Goal: Information Seeking & Learning: Find specific fact

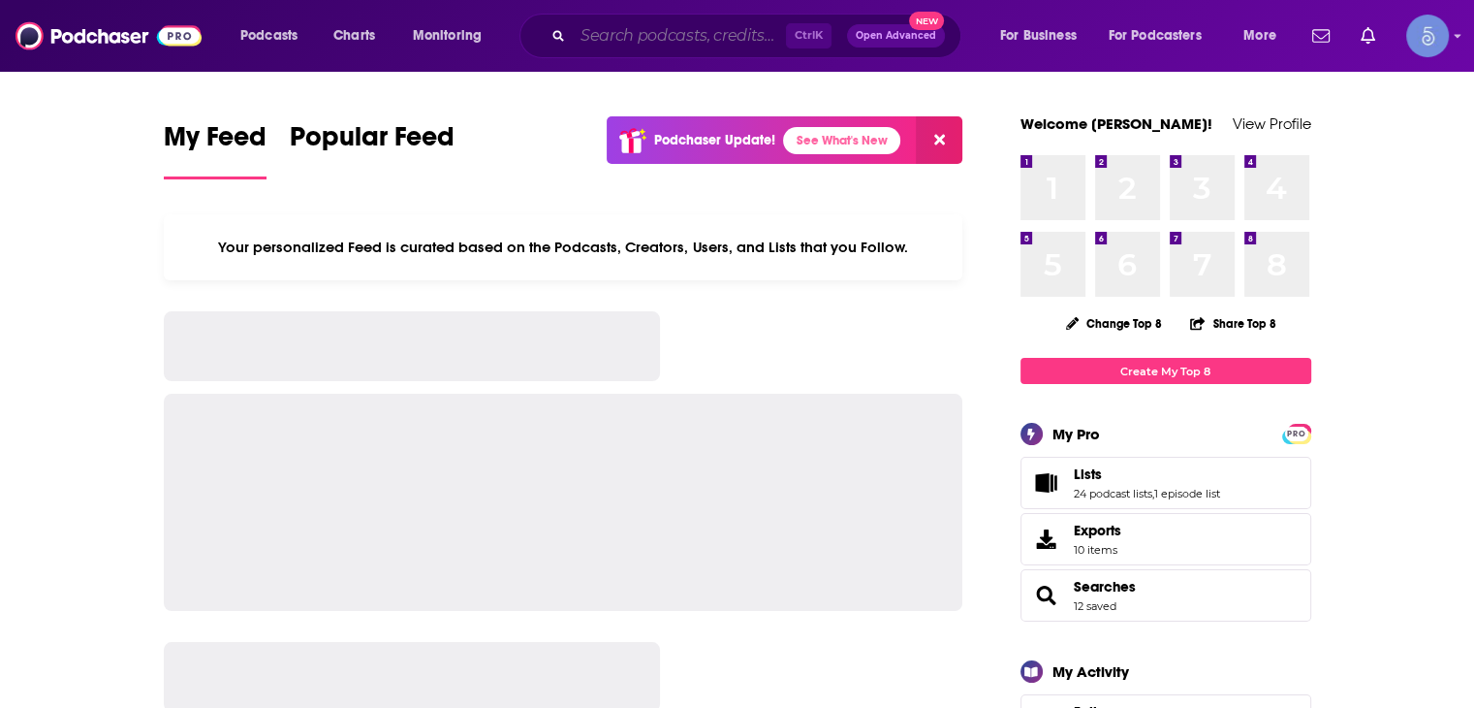
click at [627, 45] on input "Search podcasts, credits, & more..." at bounding box center [679, 35] width 213 height 31
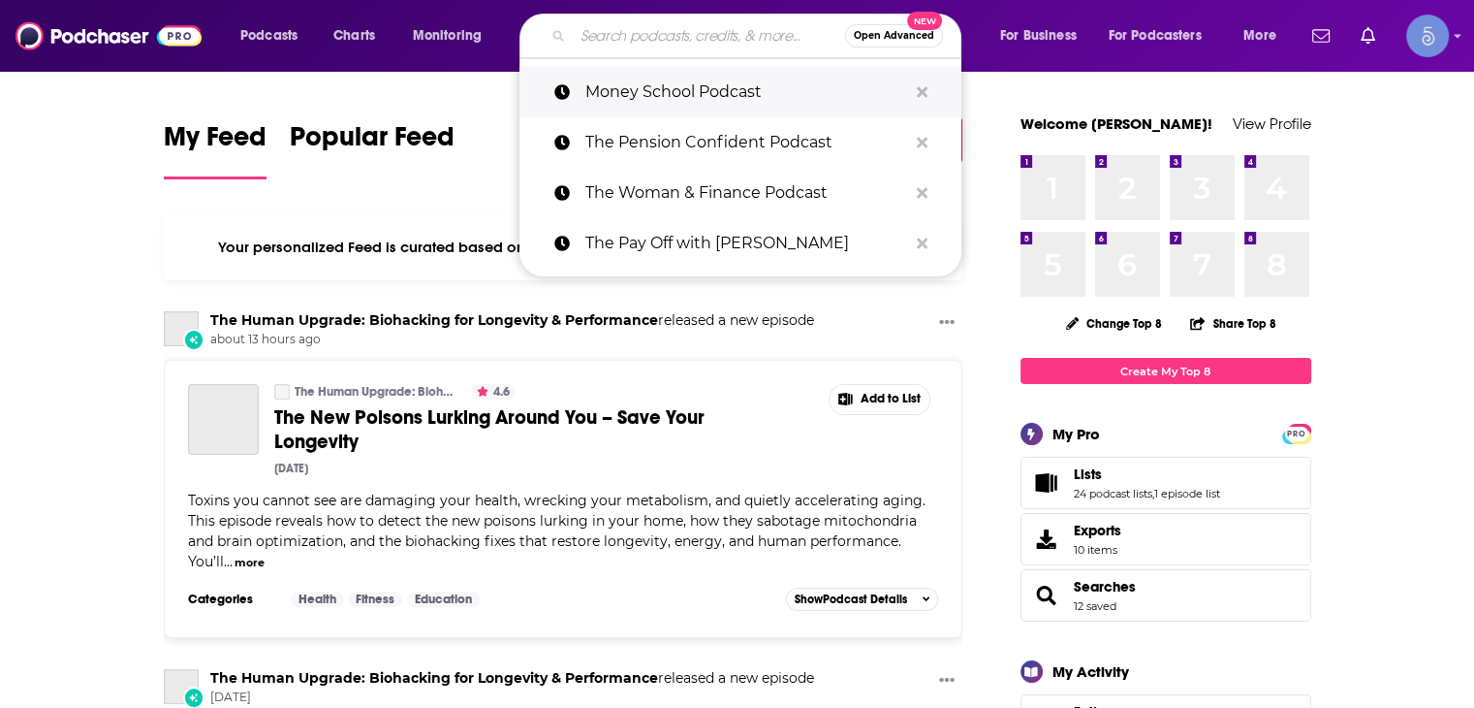
paste input "Groks Science Radio Show and Podcast"
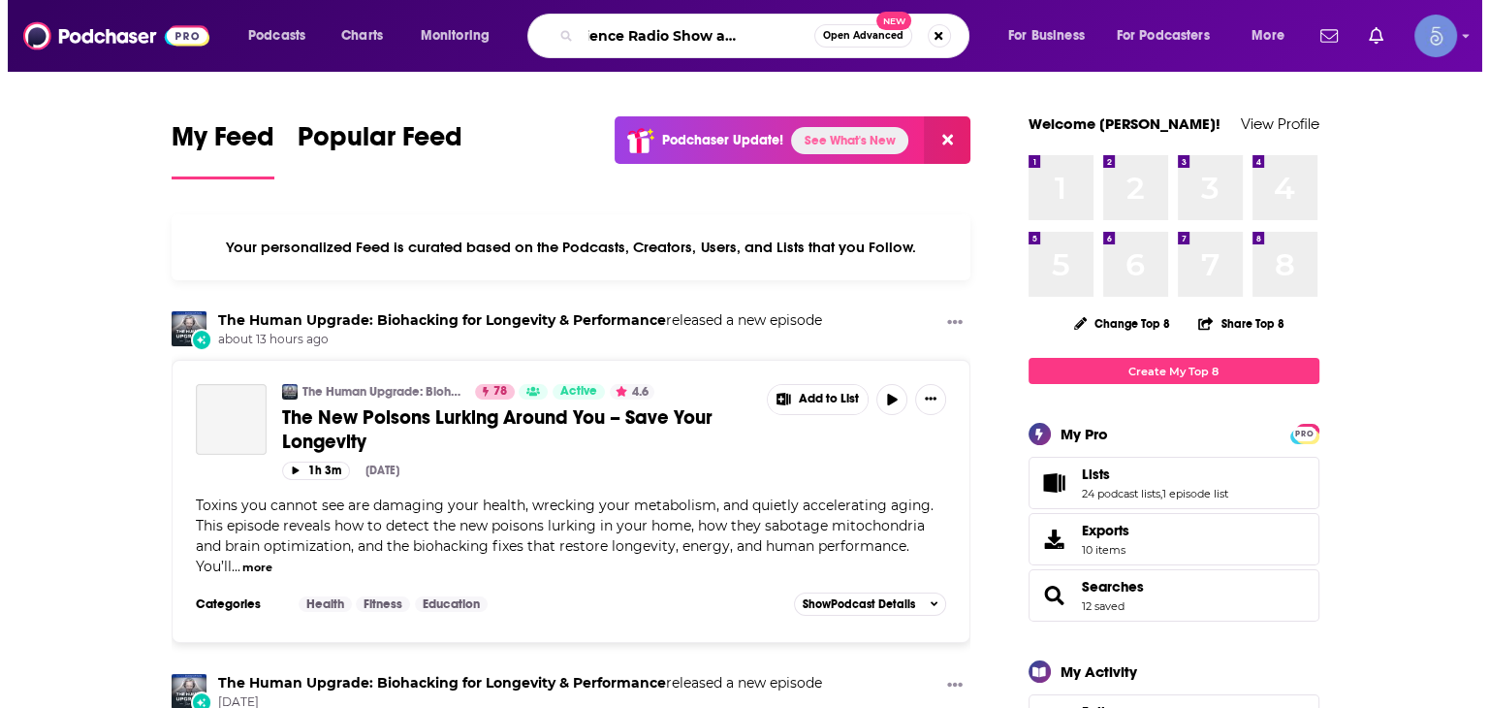
scroll to position [0, 64]
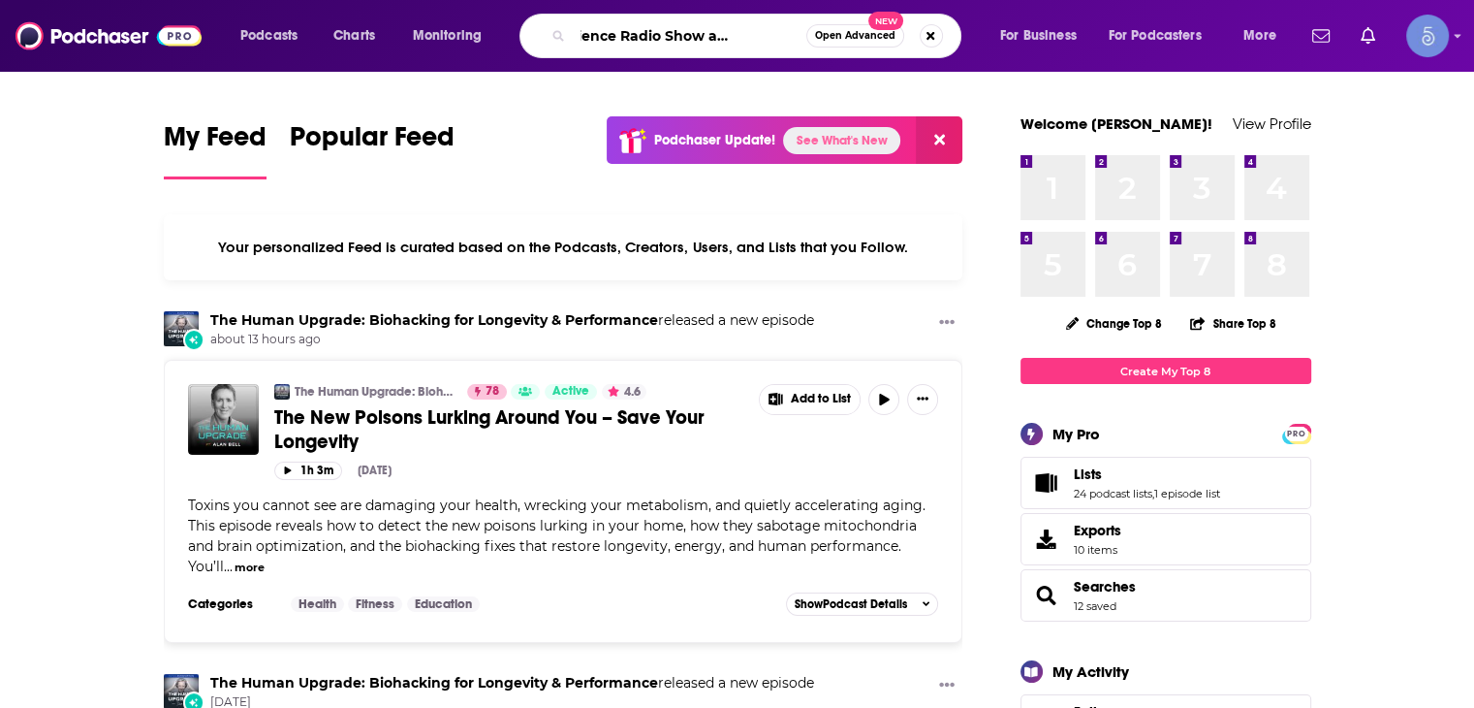
type input "Groks Science Radio Show and Podcast"
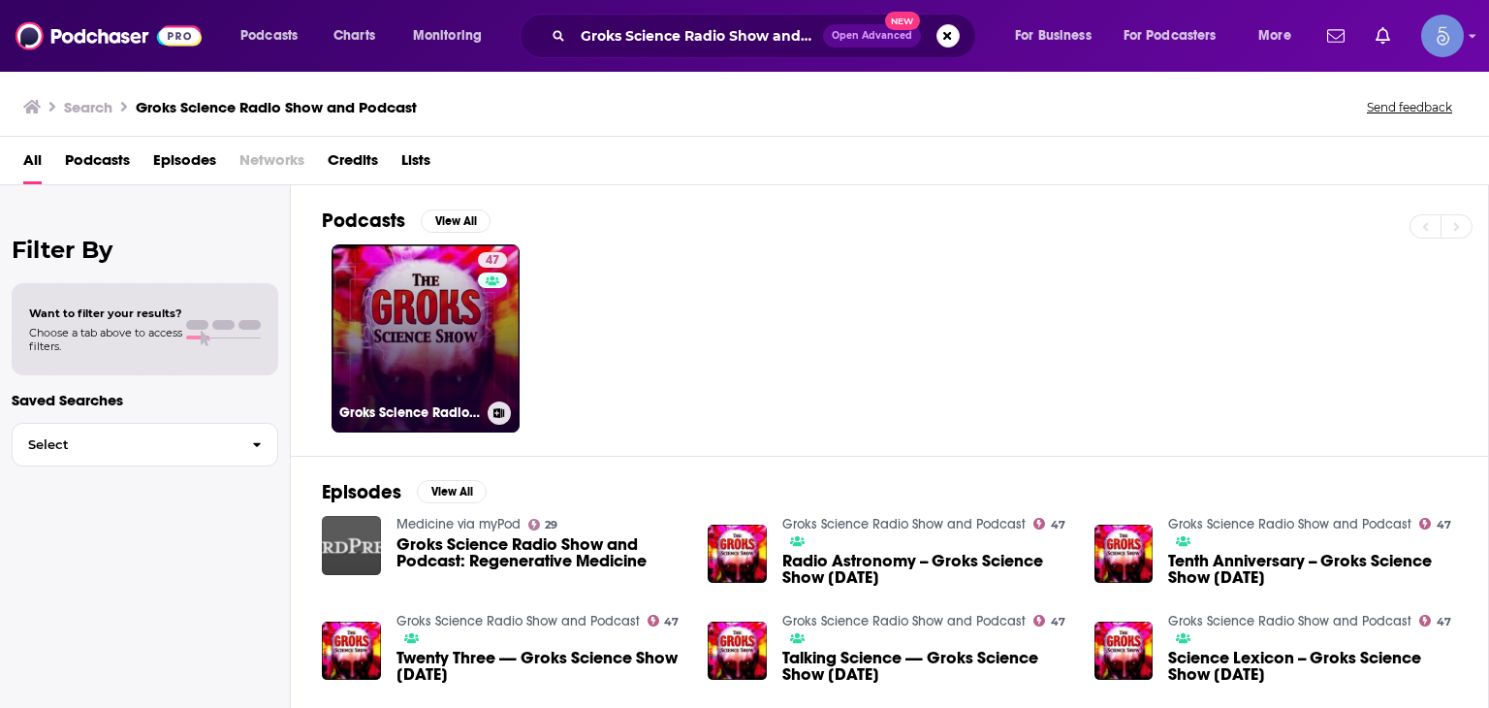
click at [508, 324] on div "47" at bounding box center [495, 326] width 34 height 149
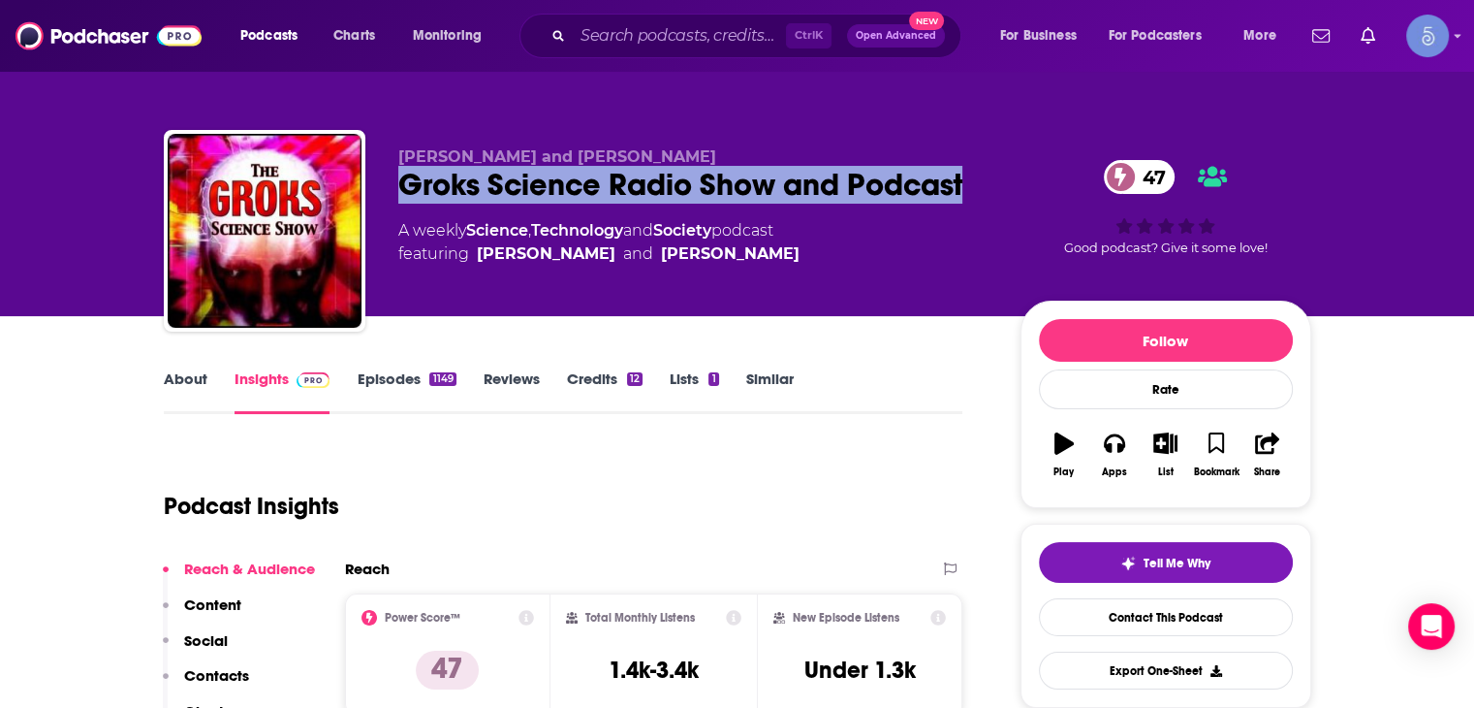
drag, startPoint x: 966, startPoint y: 176, endPoint x: 388, endPoint y: 186, distance: 577.8
click at [388, 186] on div "[PERSON_NAME] and [PERSON_NAME] Science Radio Show and Podcast 47 A weekly Scie…" at bounding box center [738, 234] width 1148 height 209
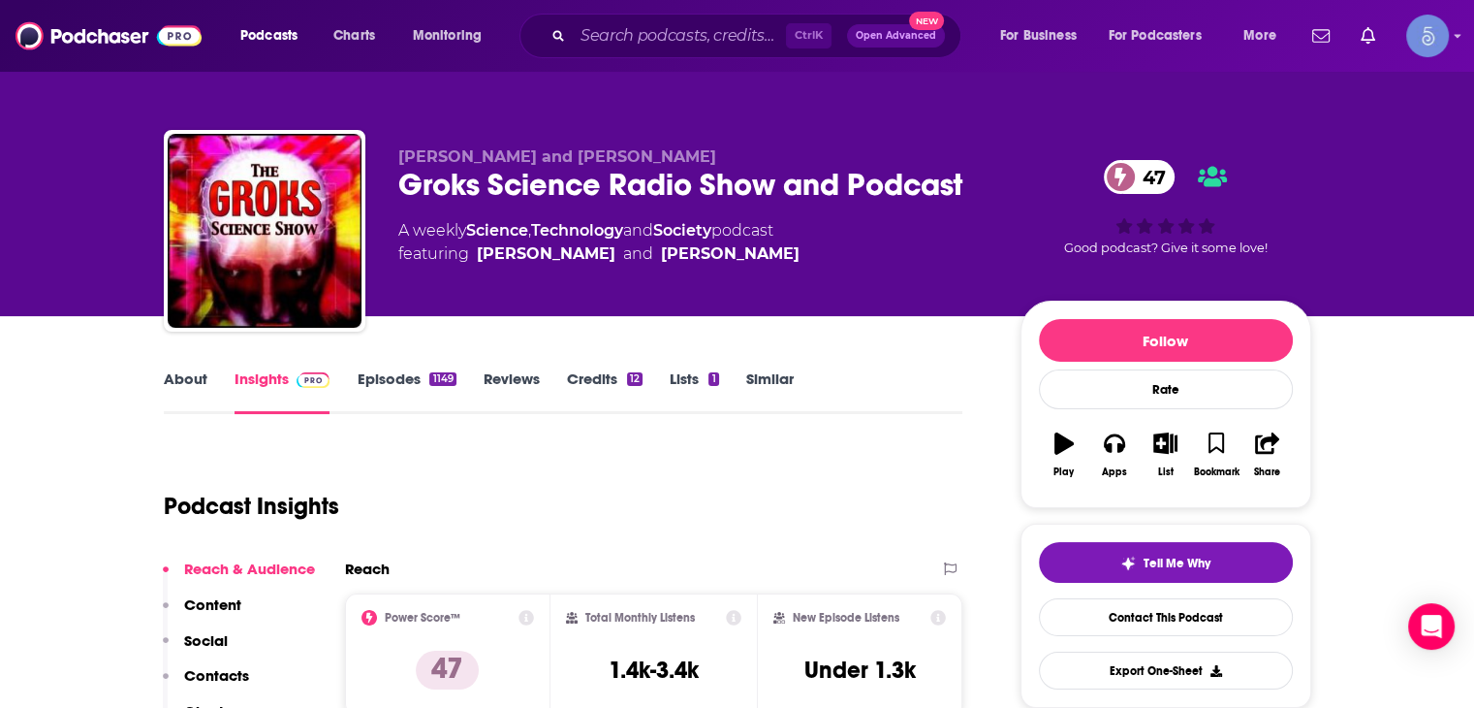
click at [878, 234] on div "A weekly Science , Technology and Society podcast featuring [PERSON_NAME] and […" at bounding box center [693, 242] width 591 height 47
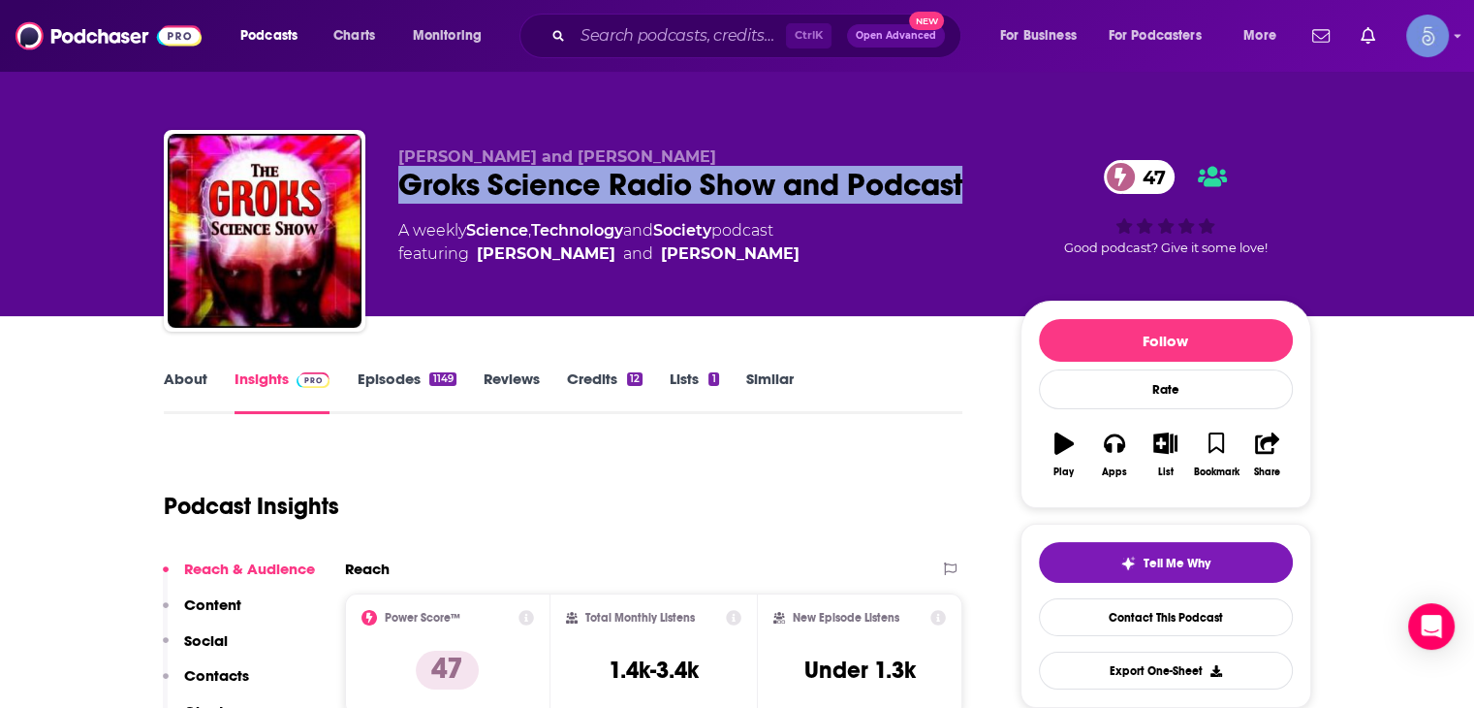
drag, startPoint x: 975, startPoint y: 179, endPoint x: 394, endPoint y: 189, distance: 581.7
click at [394, 189] on div "[PERSON_NAME] and [PERSON_NAME] Science Radio Show and Podcast 47 A weekly Scie…" at bounding box center [738, 234] width 1148 height 209
copy h2 "Groks Science Radio Show and Podcast"
